Goal: Task Accomplishment & Management: Manage account settings

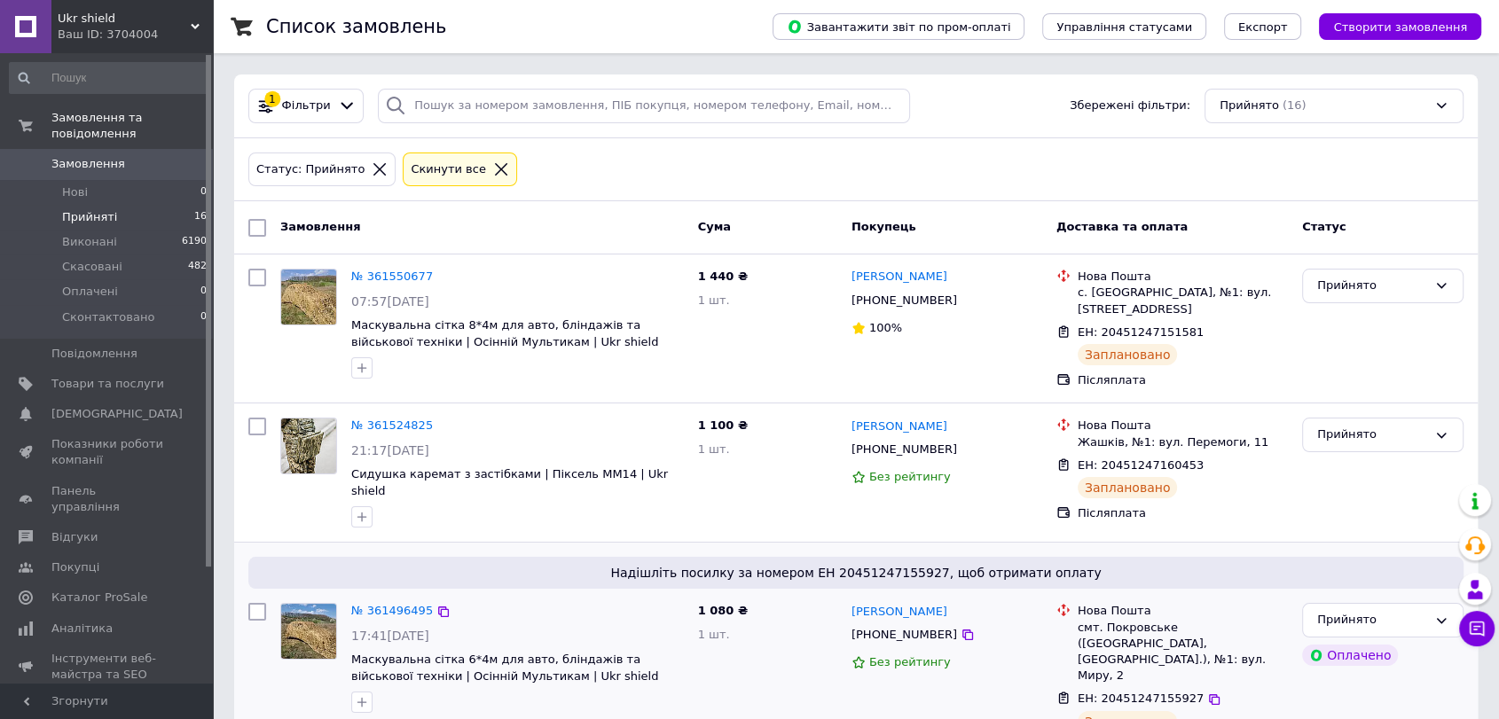
scroll to position [1258, 0]
